Goal: Task Accomplishment & Management: Use online tool/utility

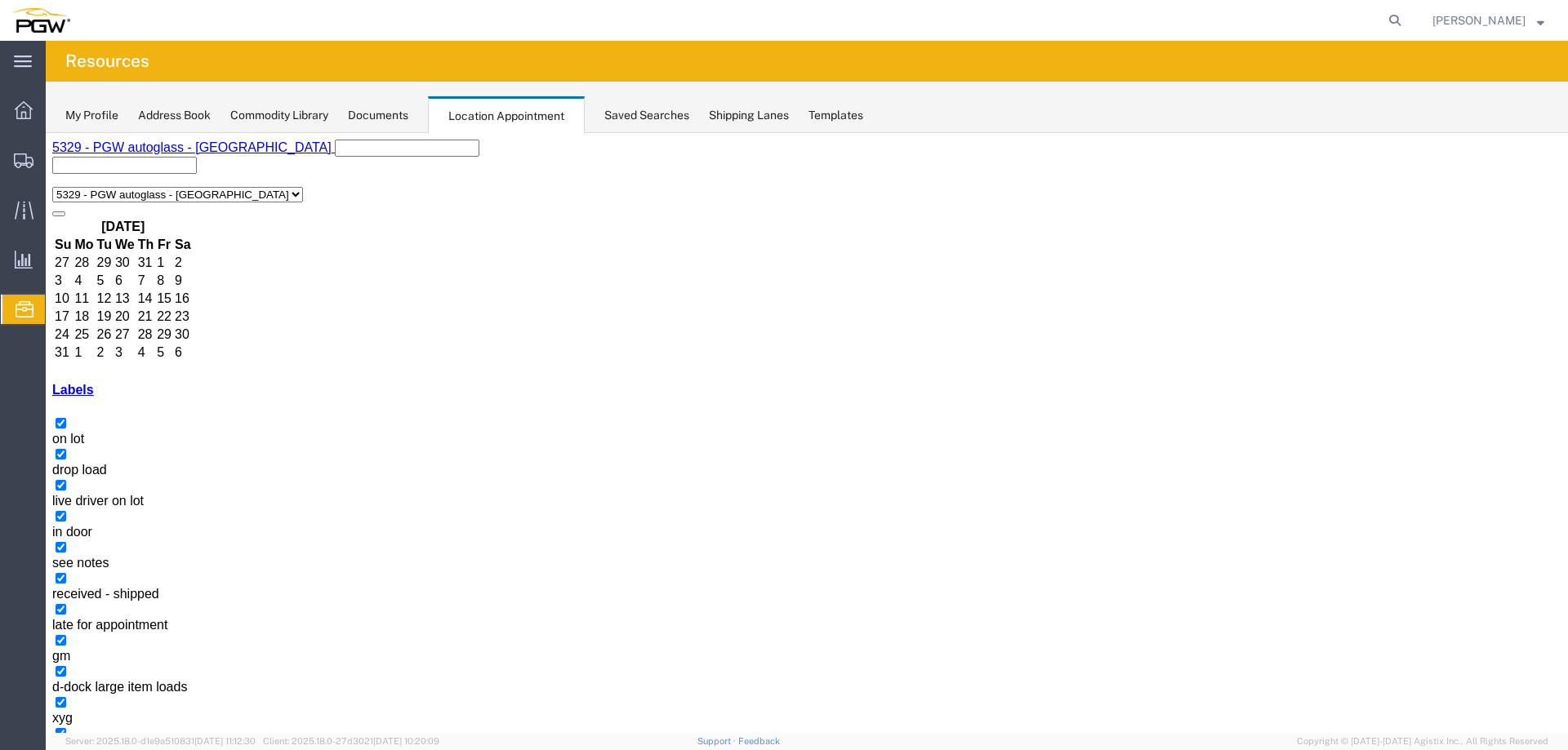
select select "1"
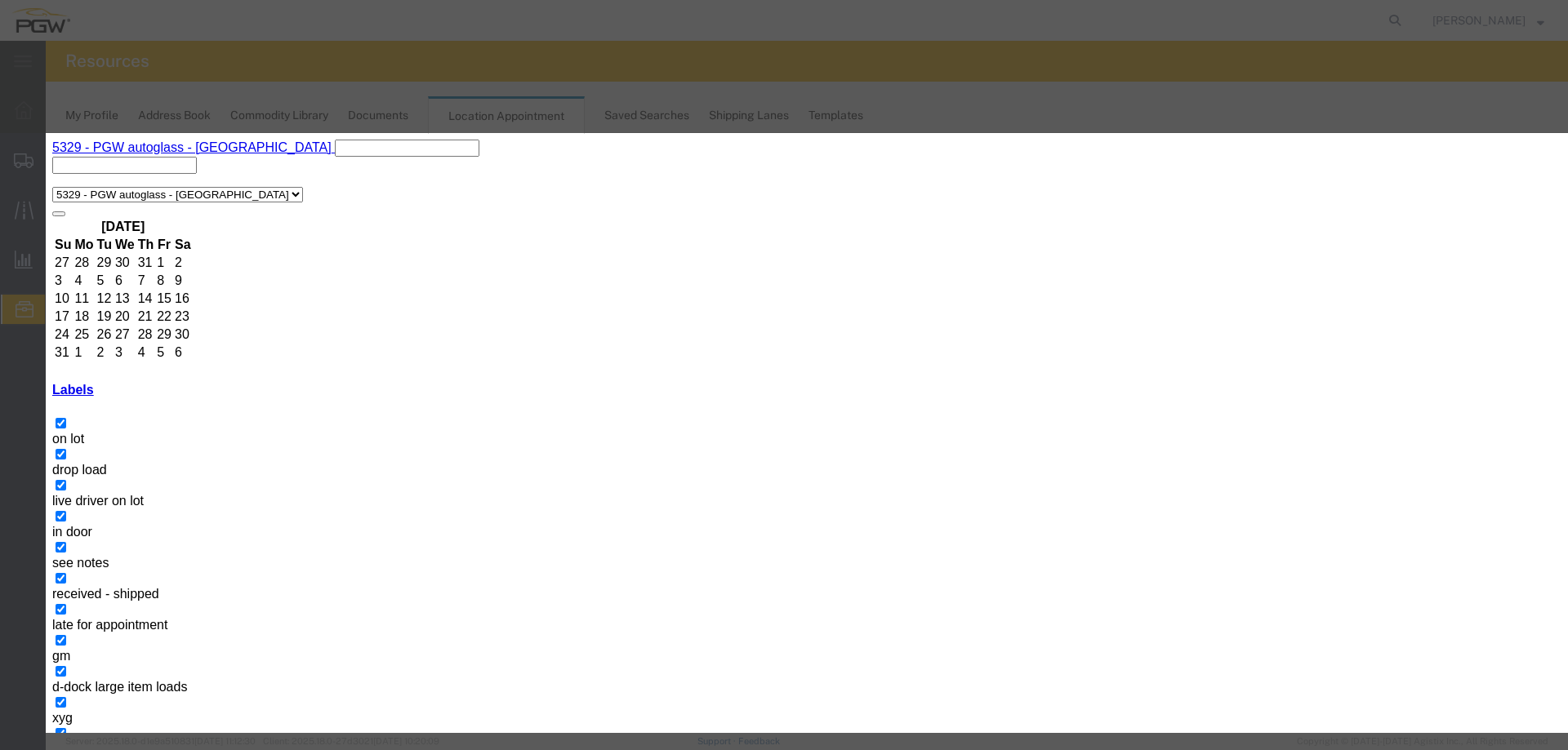
select select "200"
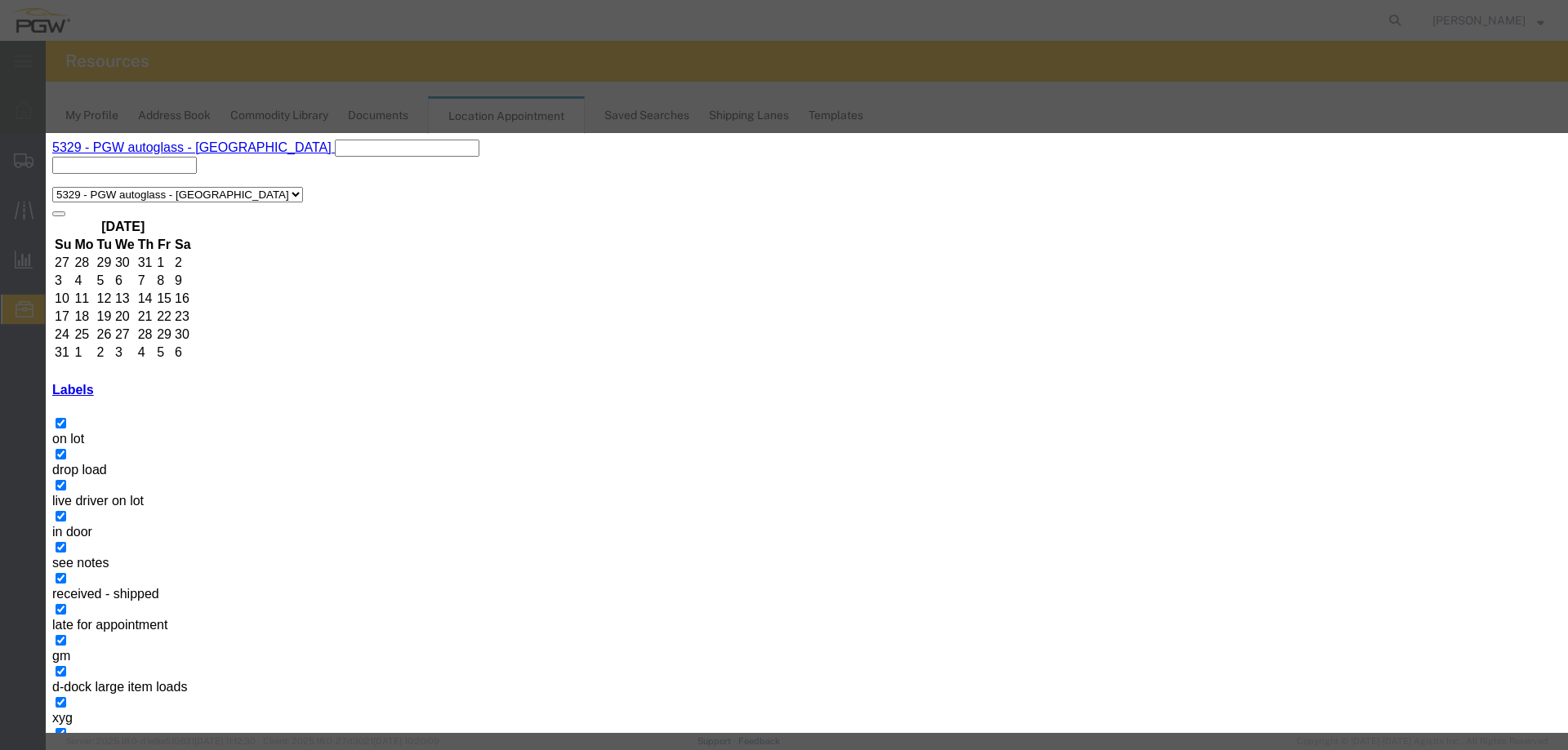
select select "220"
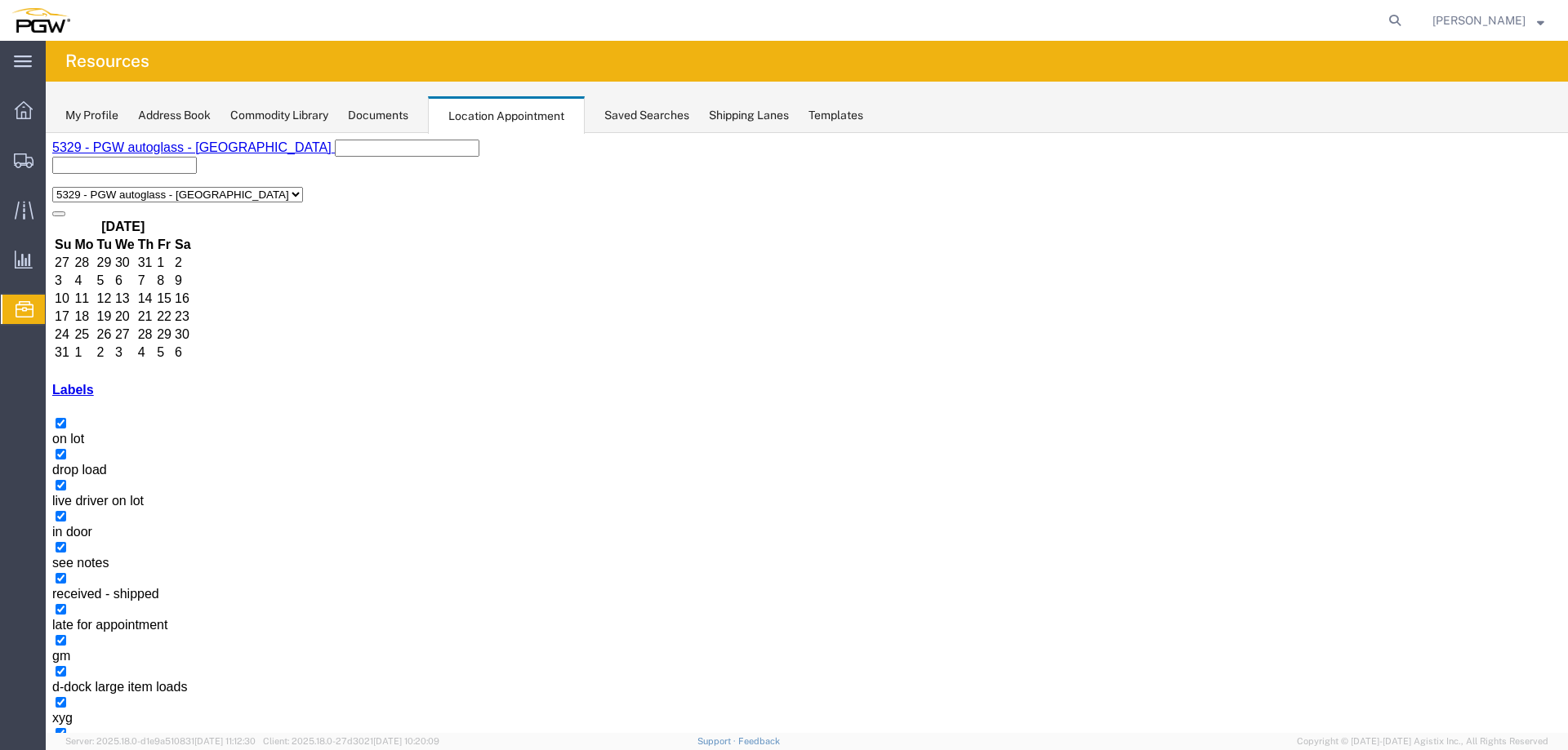
select select "1"
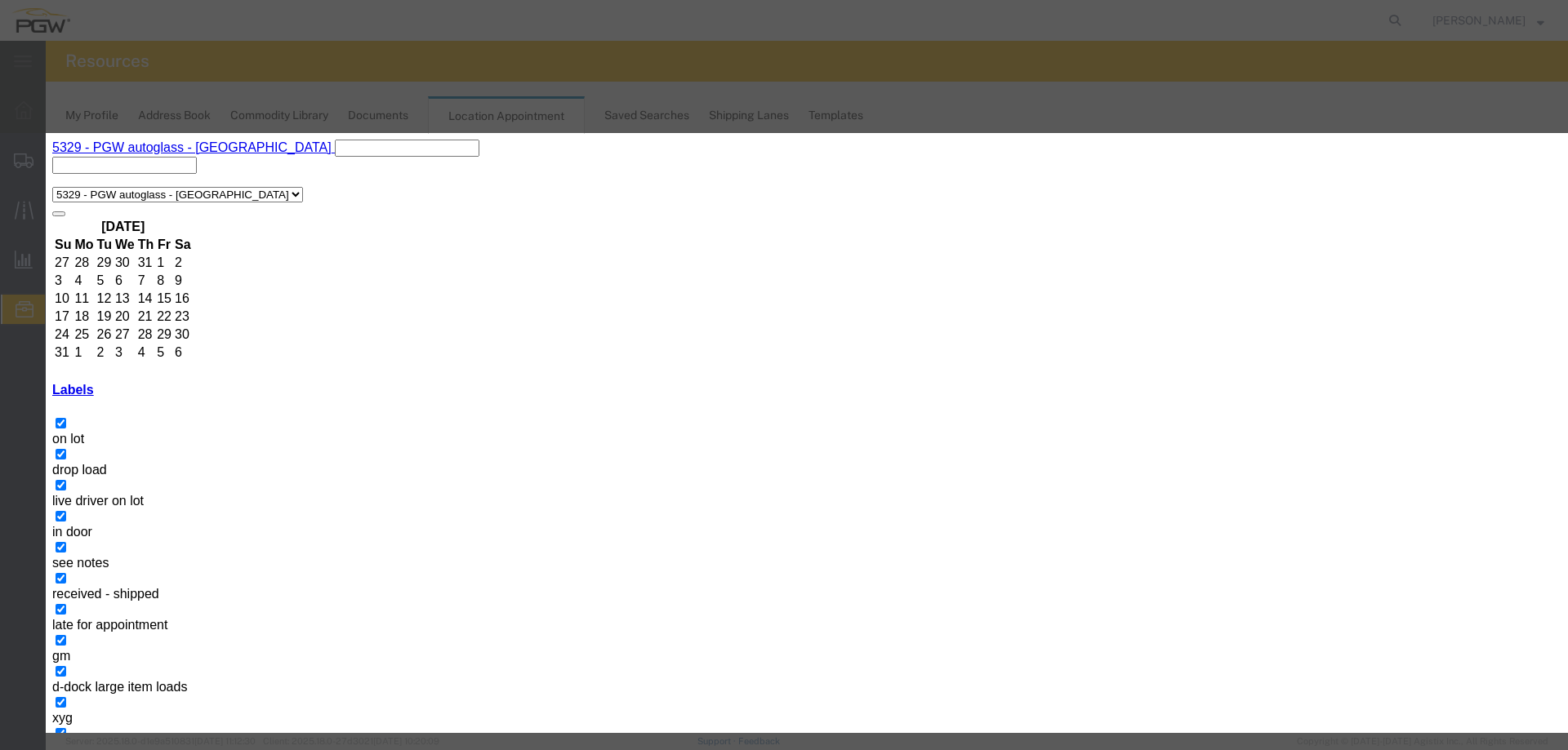
select select "200"
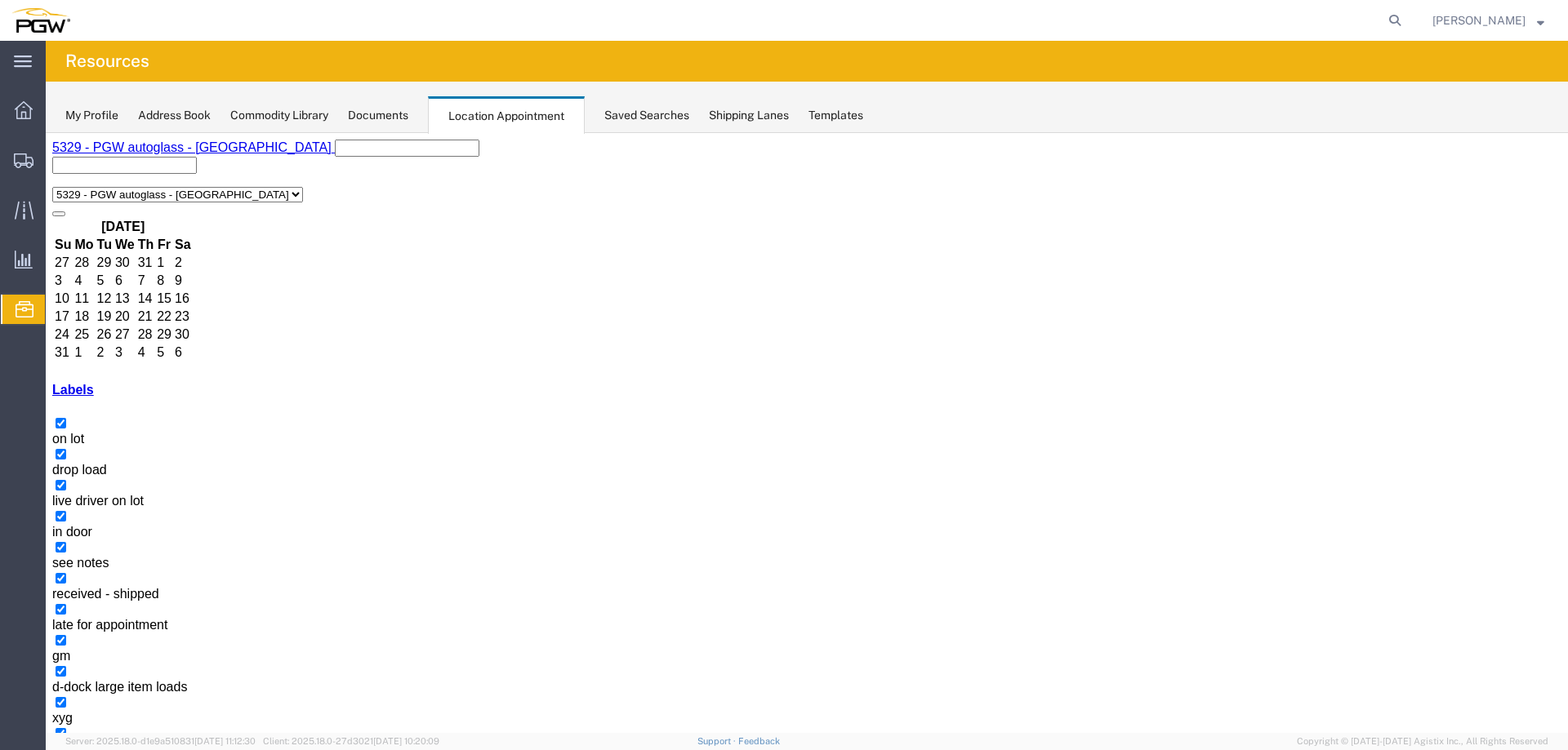
select select "1"
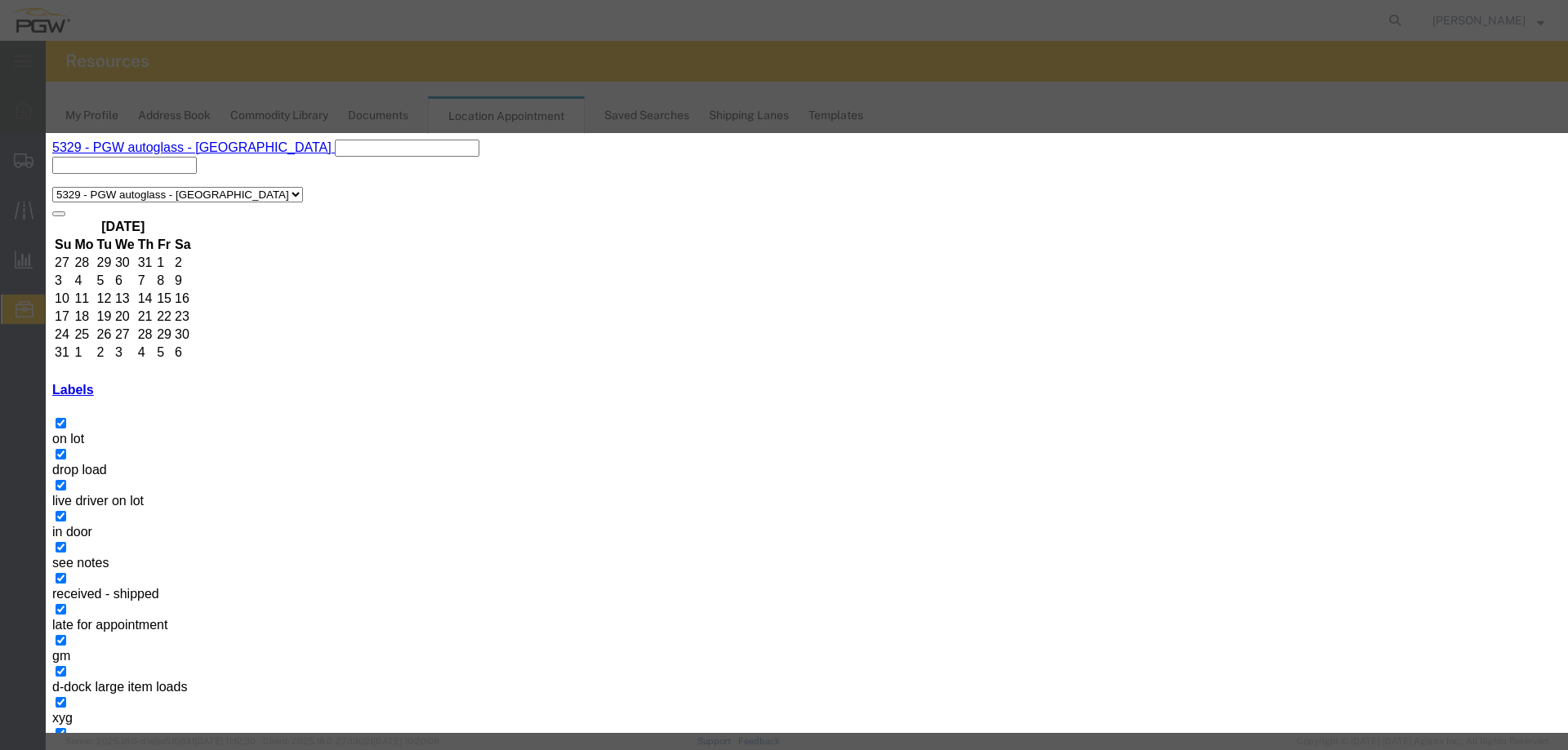
select select "200"
